Goal: Information Seeking & Learning: Learn about a topic

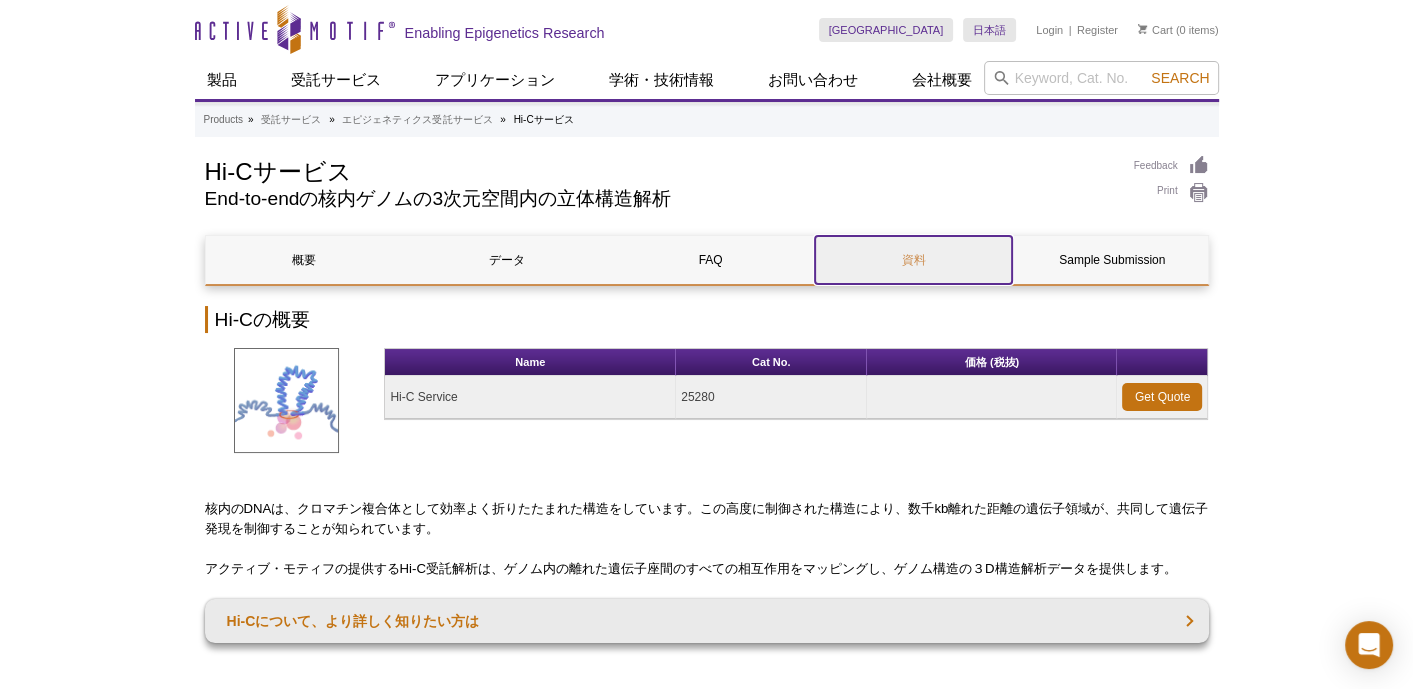
click at [918, 258] on link "資料" at bounding box center [913, 260] width 197 height 48
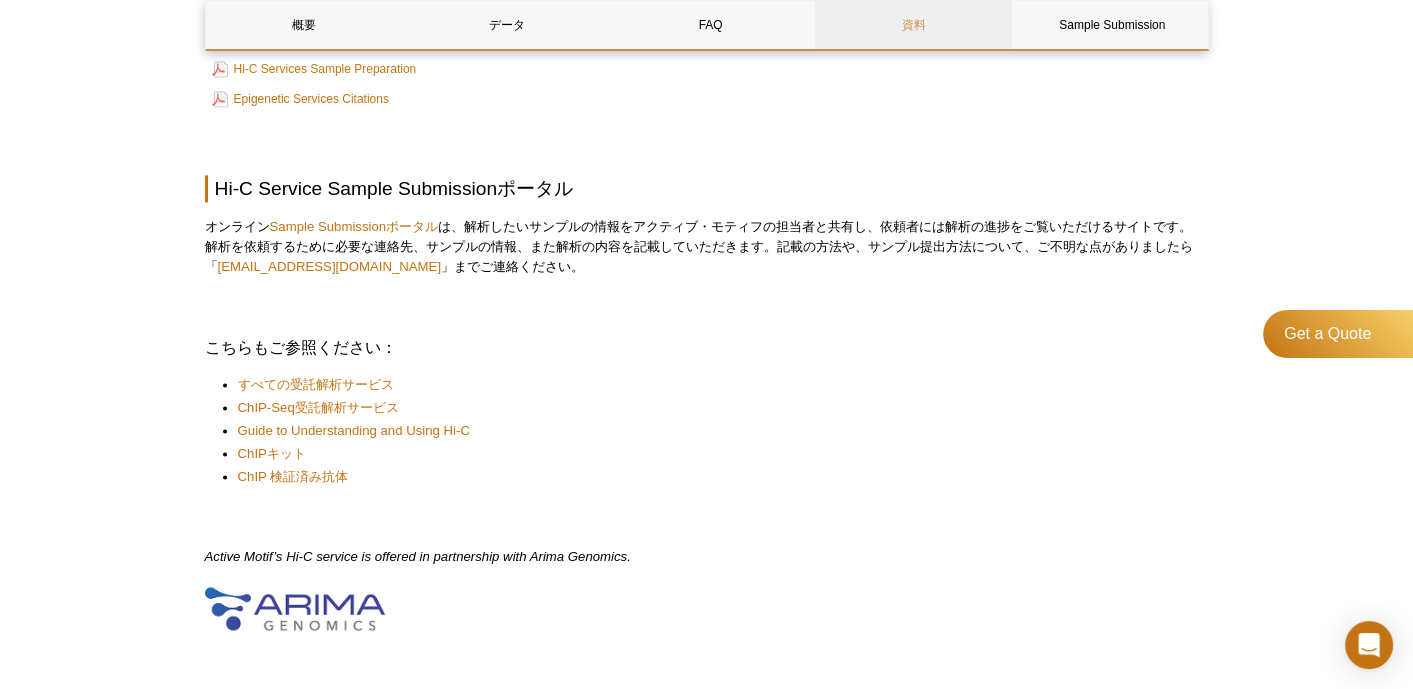
scroll to position [2635, 0]
click at [401, 429] on link "Guide to Understanding and Using Hi-C​" at bounding box center [354, 432] width 232 height 20
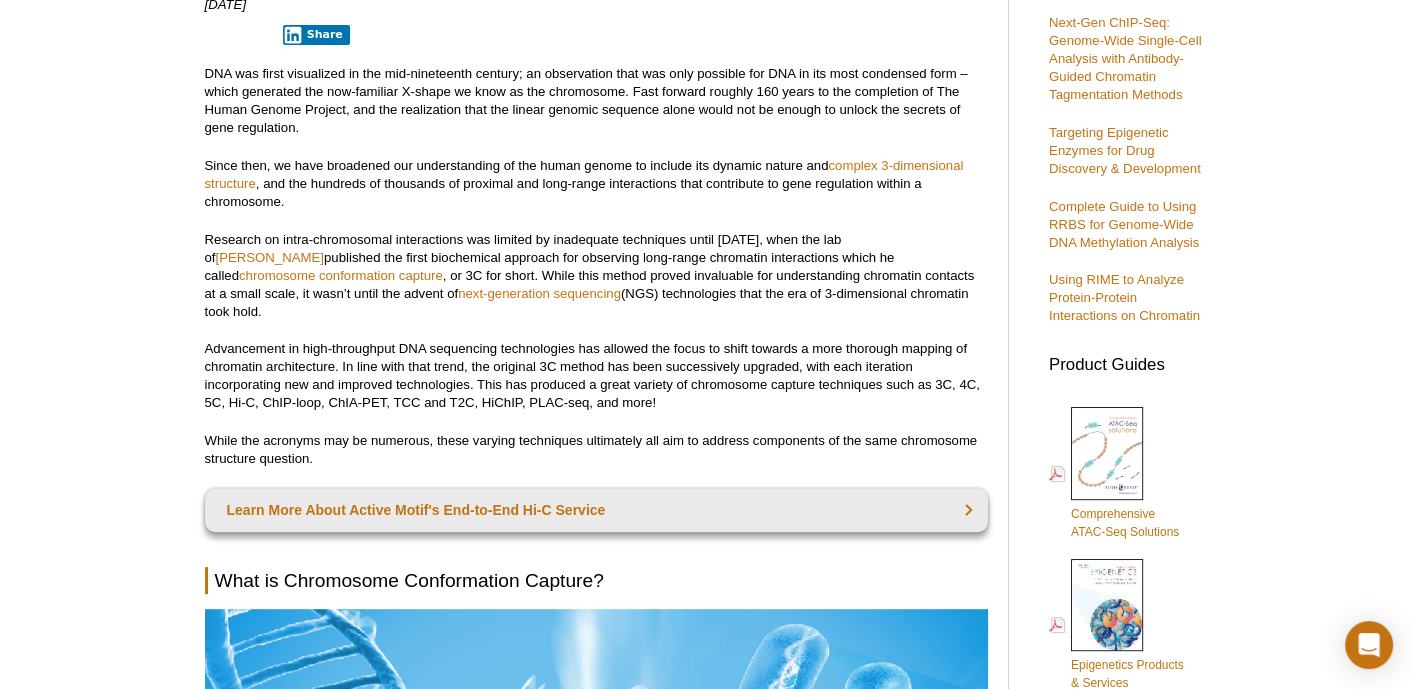
scroll to position [570, 0]
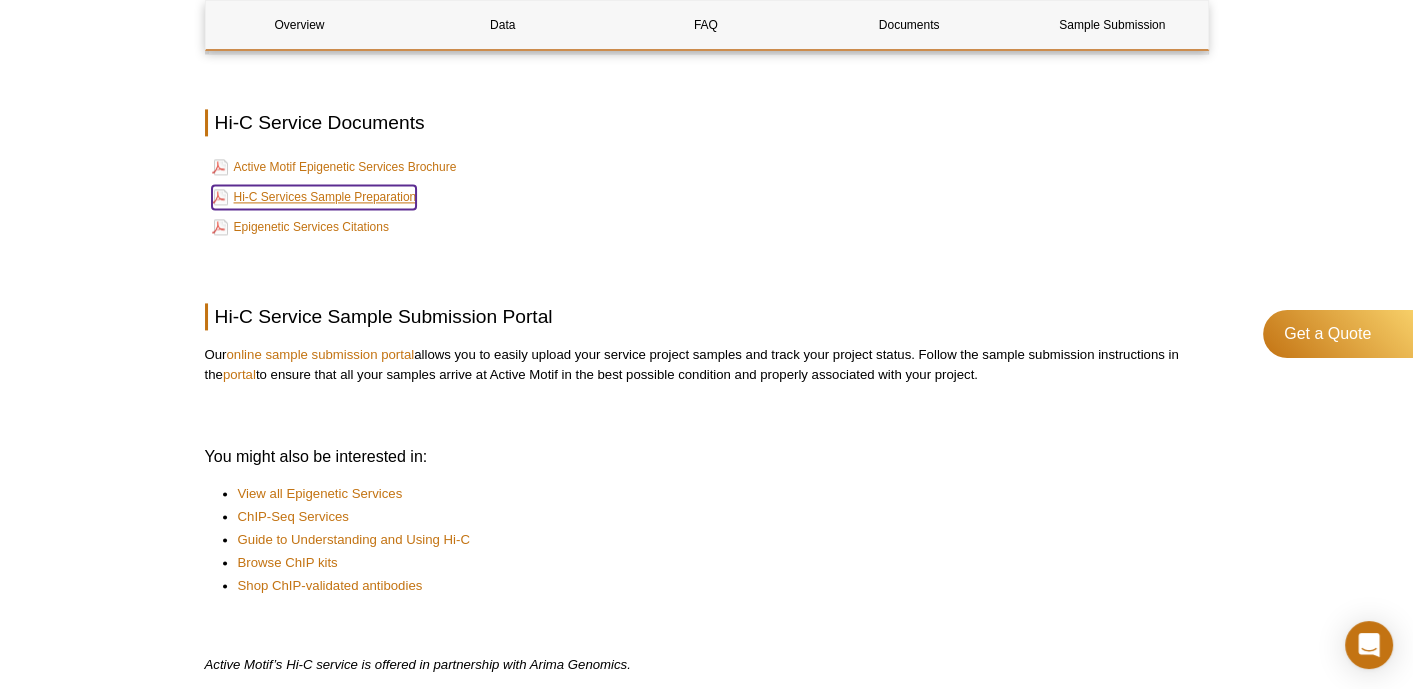
click at [358, 185] on link "Hi-C Services Sample Preparation" at bounding box center [314, 197] width 205 height 24
